Goal: Task Accomplishment & Management: Manage account settings

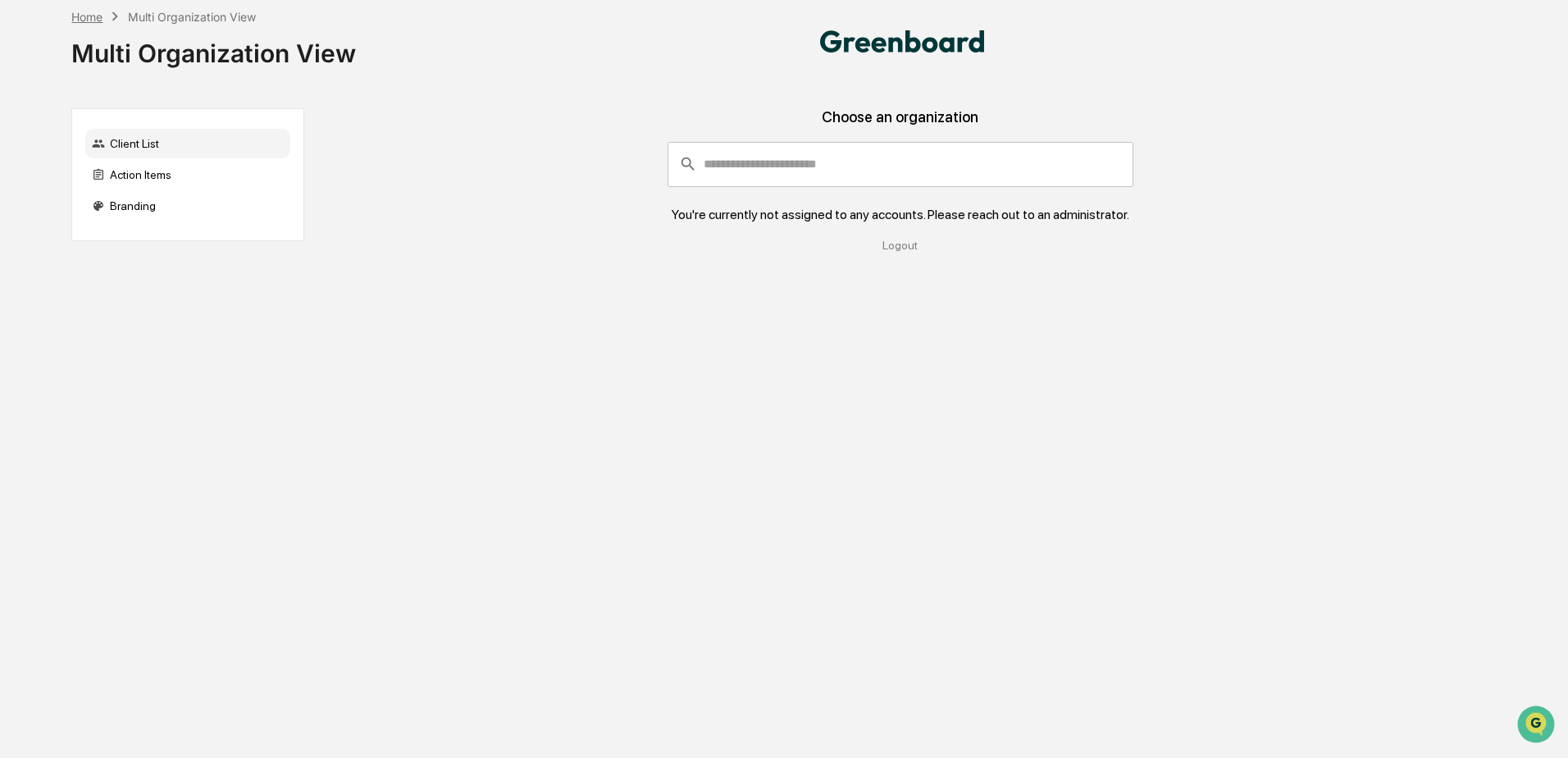
click at [94, 20] on div "Home" at bounding box center [87, 17] width 31 height 14
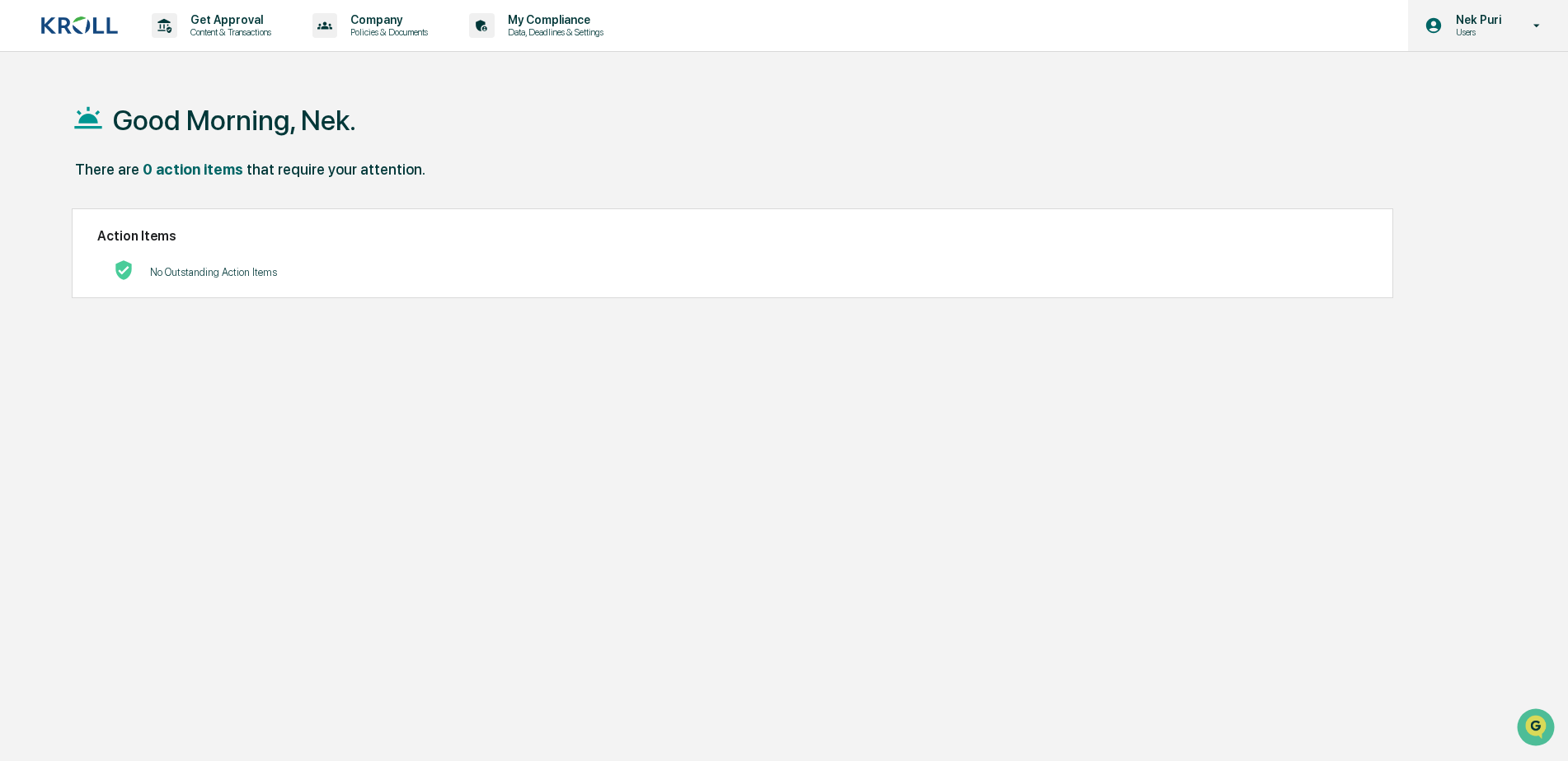
click at [1525, 23] on icon at bounding box center [1537, 25] width 29 height 15
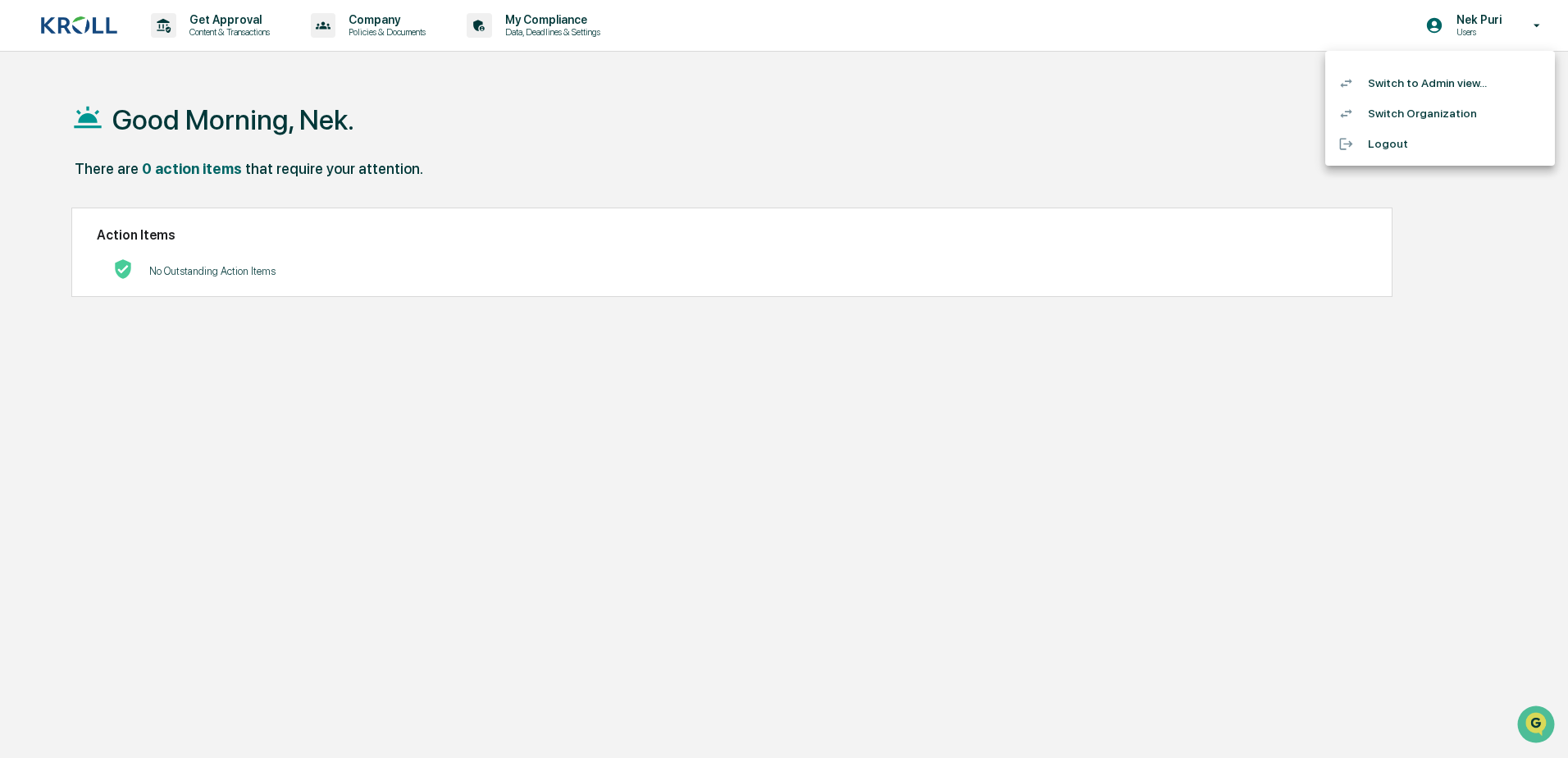
click at [1451, 111] on li "Switch Organization" at bounding box center [1440, 114] width 230 height 30
